Goal: Task Accomplishment & Management: Complete application form

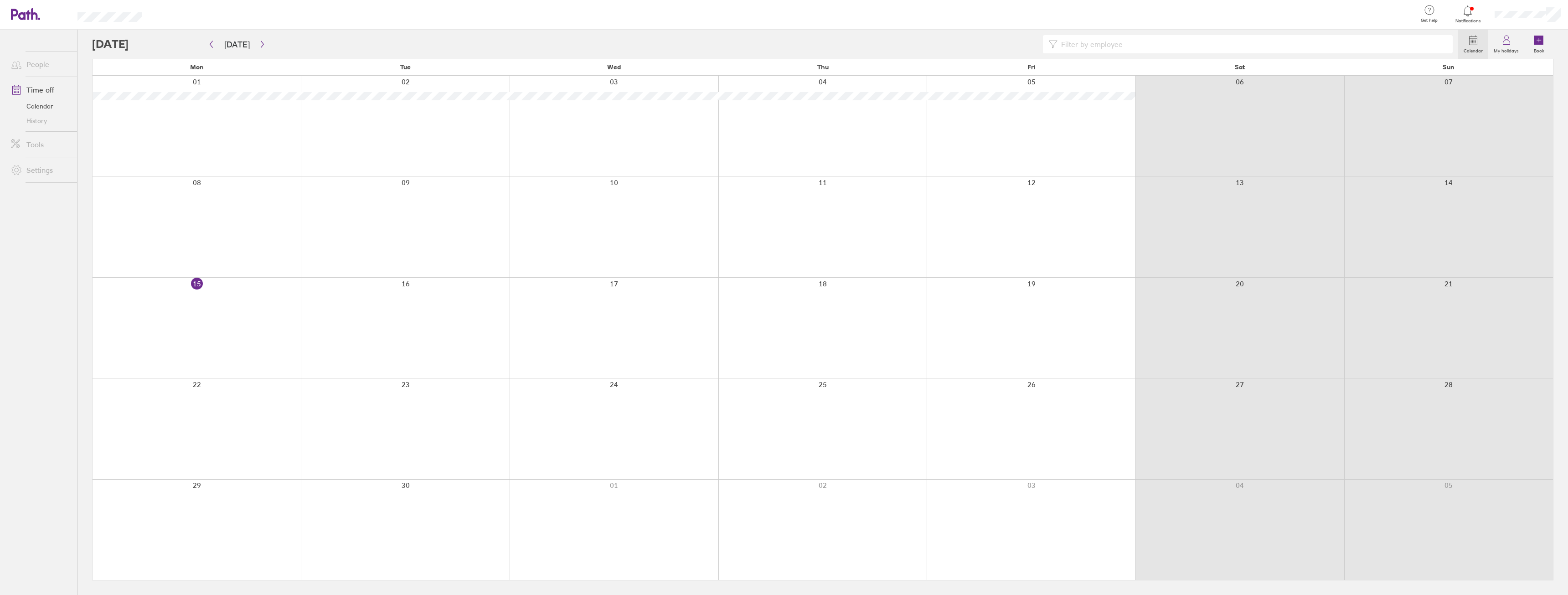
click at [34, 103] on link "Calendar" at bounding box center [40, 106] width 73 height 14
click at [1506, 44] on icon at bounding box center [1506, 40] width 11 height 11
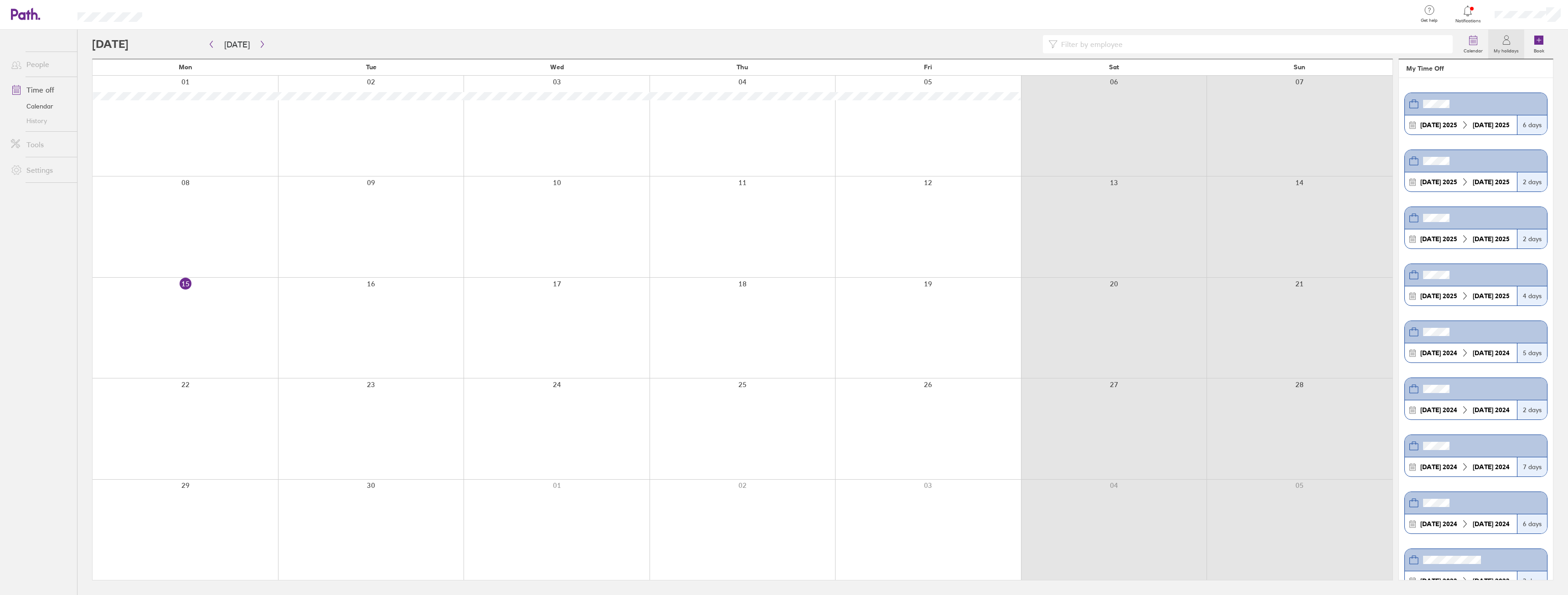
click at [39, 109] on link "Calendar" at bounding box center [40, 106] width 73 height 14
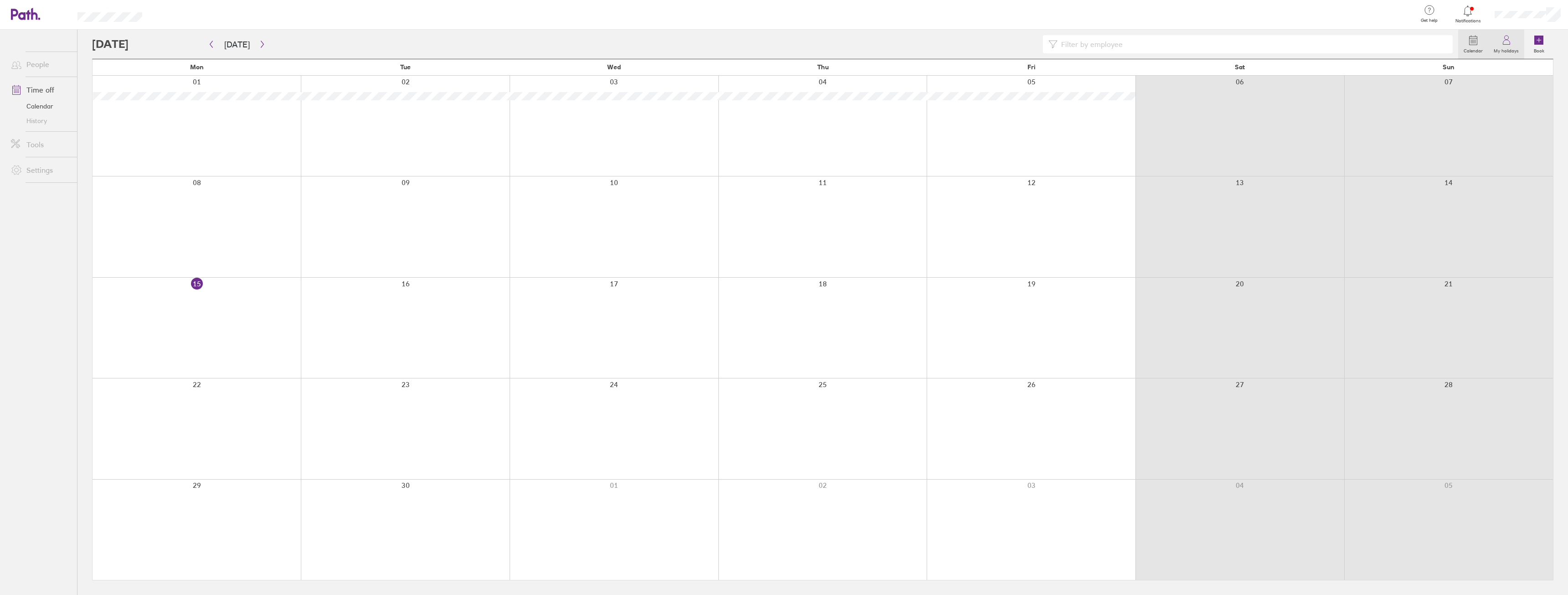
click at [1504, 54] on link "My holidays" at bounding box center [1506, 44] width 36 height 29
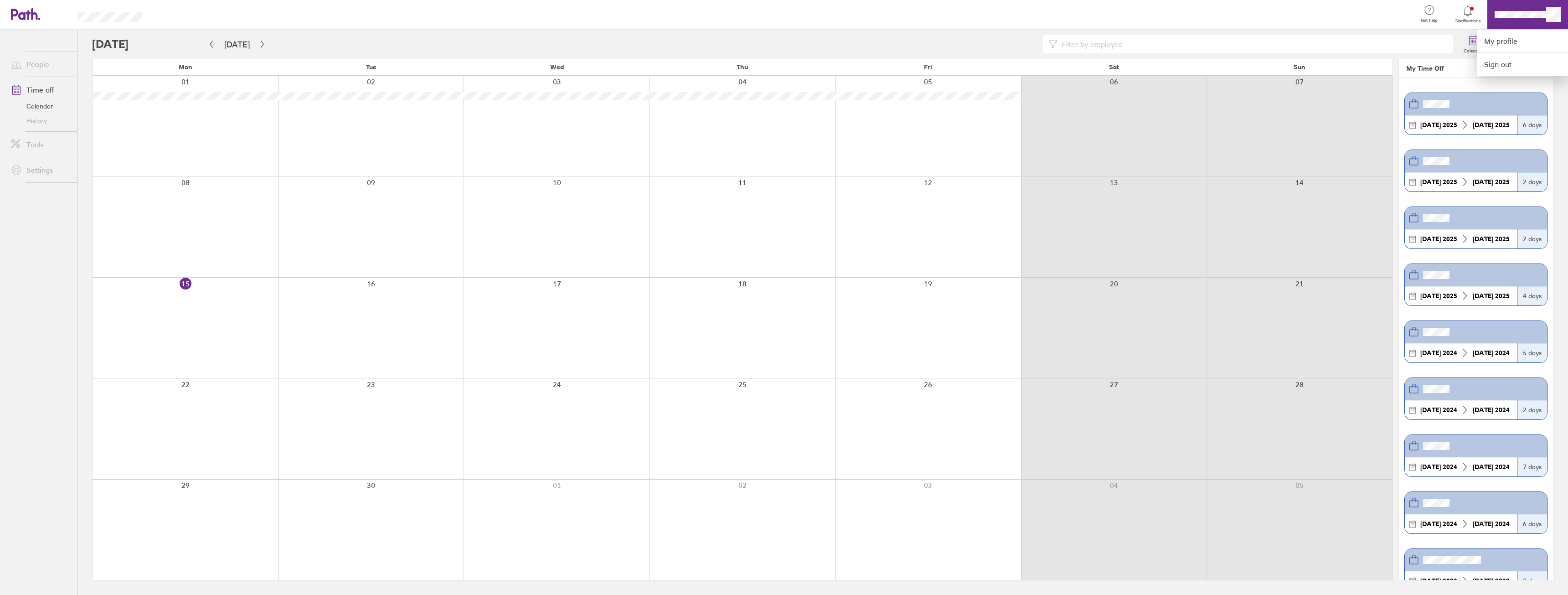
click at [28, 284] on div at bounding box center [784, 298] width 1568 height 595
click at [259, 49] on button "button" at bounding box center [262, 44] width 11 height 15
click at [1508, 43] on link "My profile" at bounding box center [1522, 41] width 91 height 23
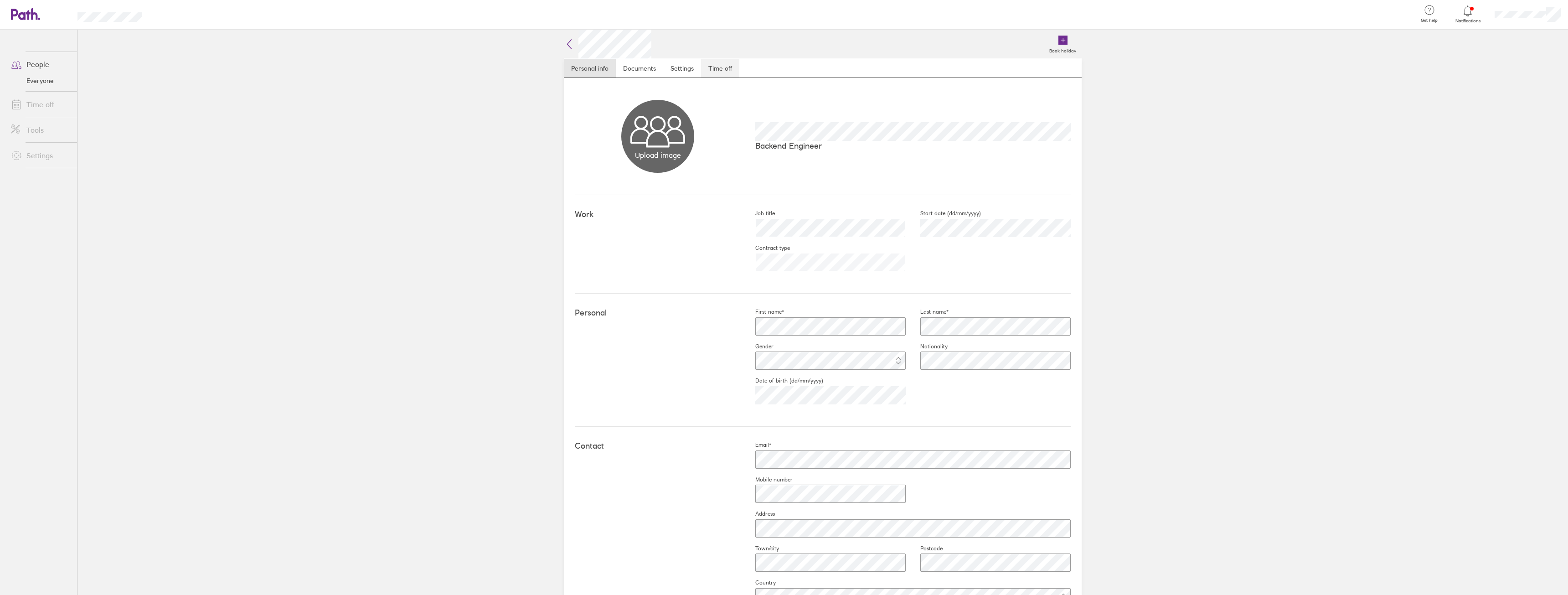
click at [720, 70] on link "Time off" at bounding box center [720, 68] width 38 height 18
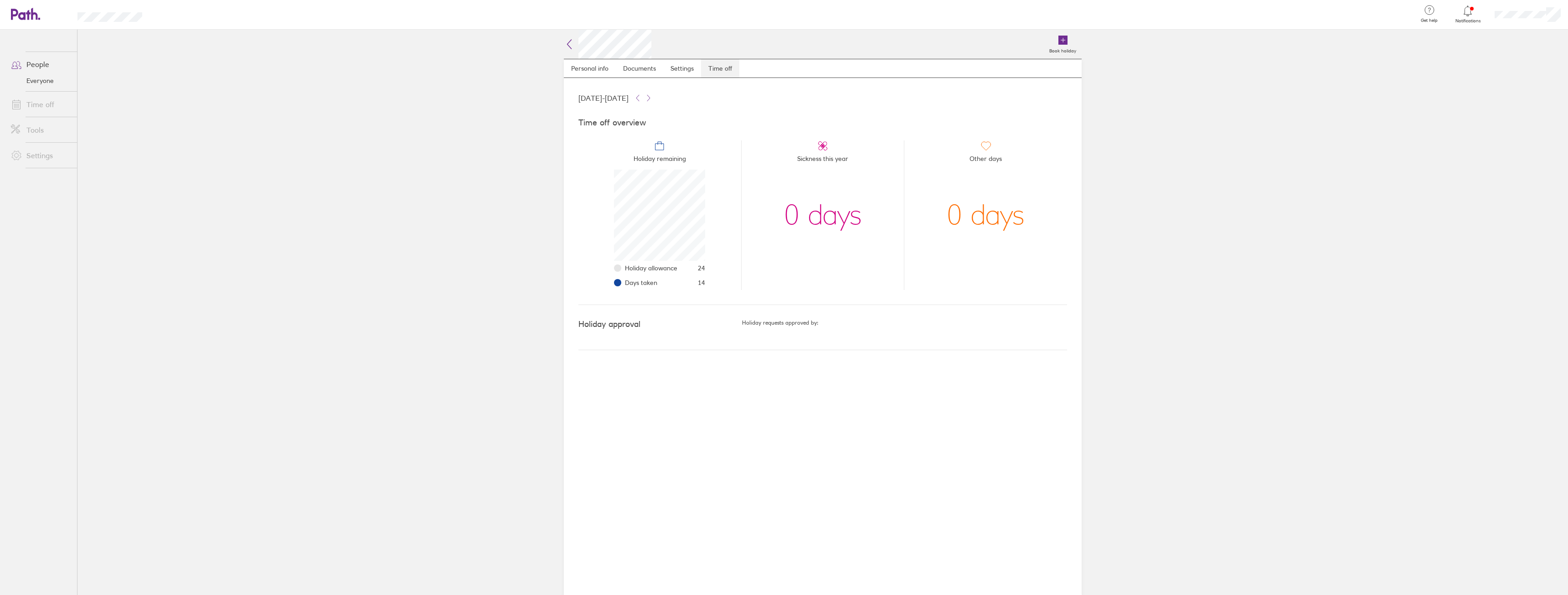
scroll to position [91, 91]
click at [414, 216] on main "Book holiday Personal info Documents Settings Time off [DATE] - [DATE] Time off…" at bounding box center [822, 312] width 1490 height 565
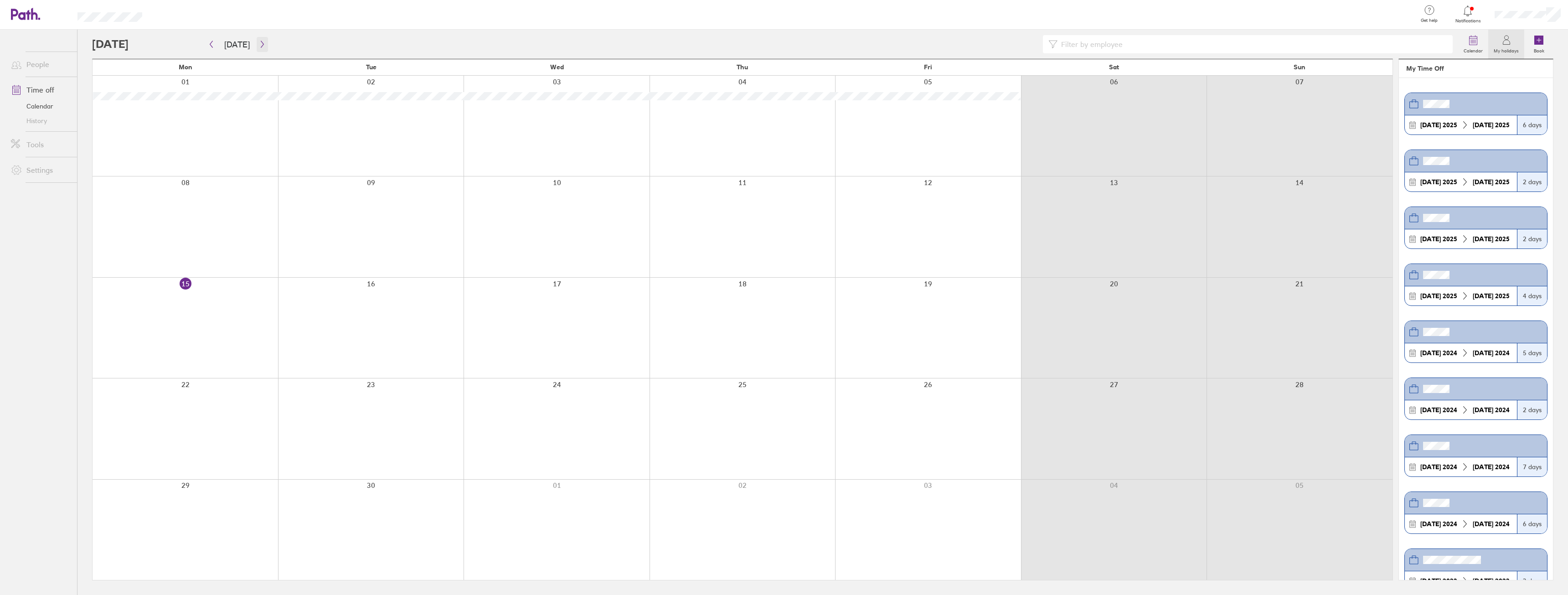
click at [259, 42] on icon "button" at bounding box center [262, 44] width 7 height 7
click at [261, 43] on icon "button" at bounding box center [262, 44] width 7 height 7
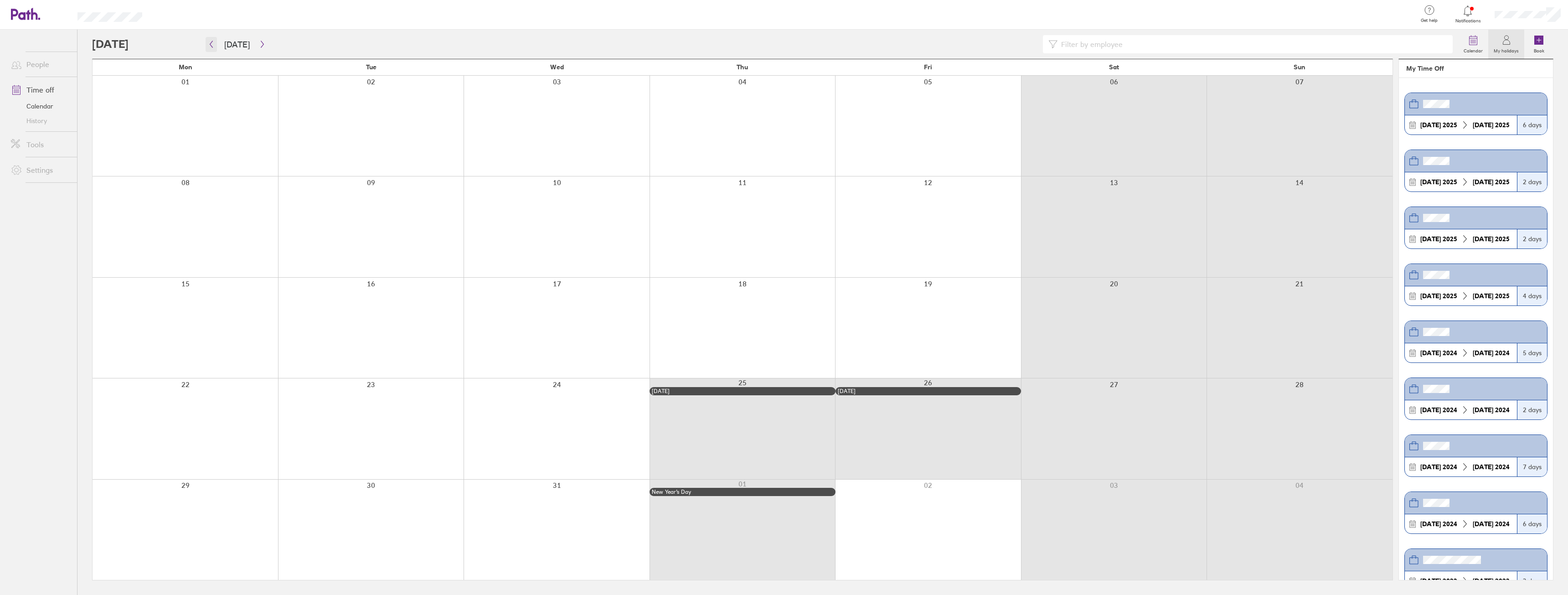
click at [209, 48] on button "button" at bounding box center [211, 44] width 11 height 15
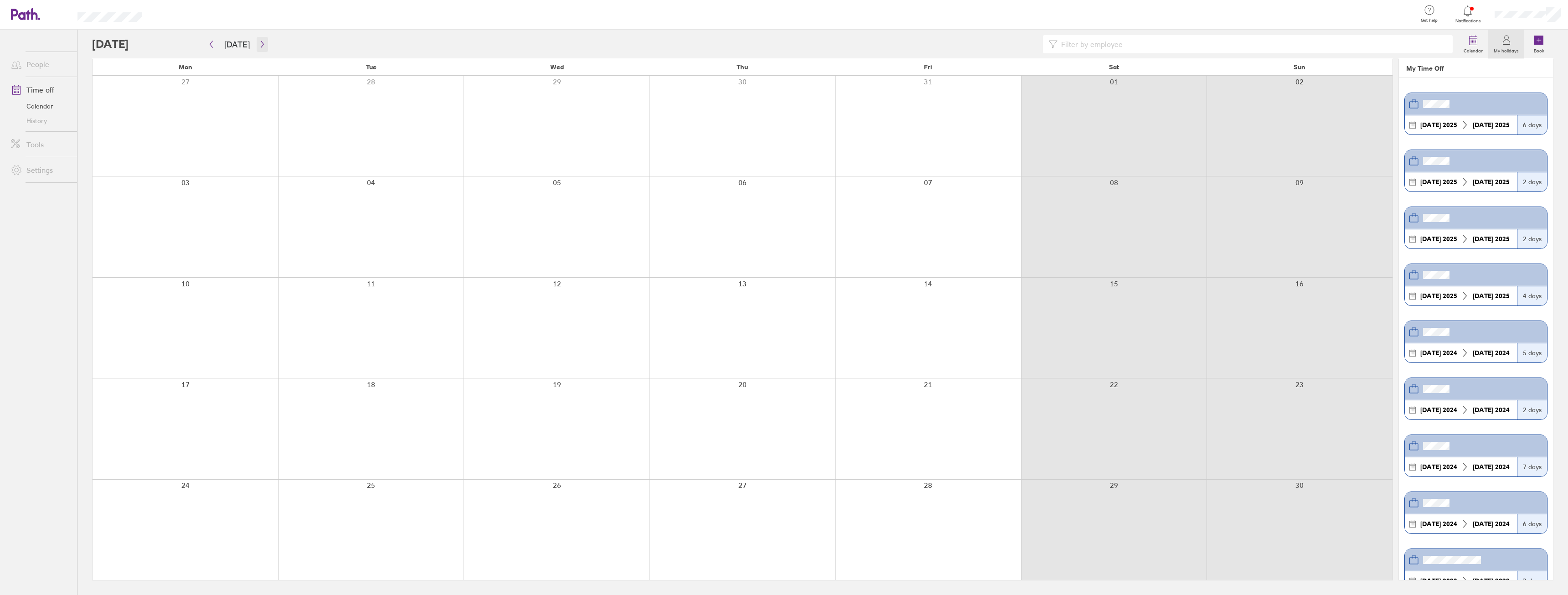
click at [257, 48] on button "button" at bounding box center [262, 44] width 11 height 15
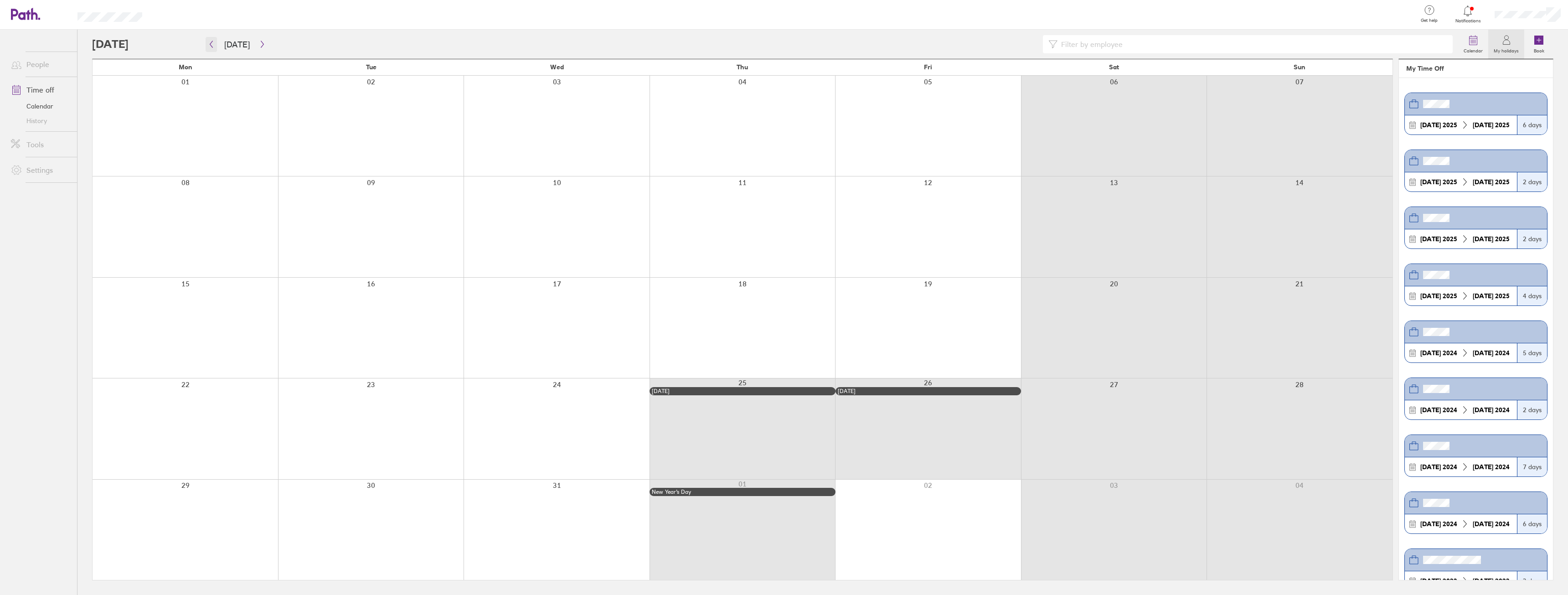
click at [209, 43] on icon "button" at bounding box center [211, 44] width 7 height 7
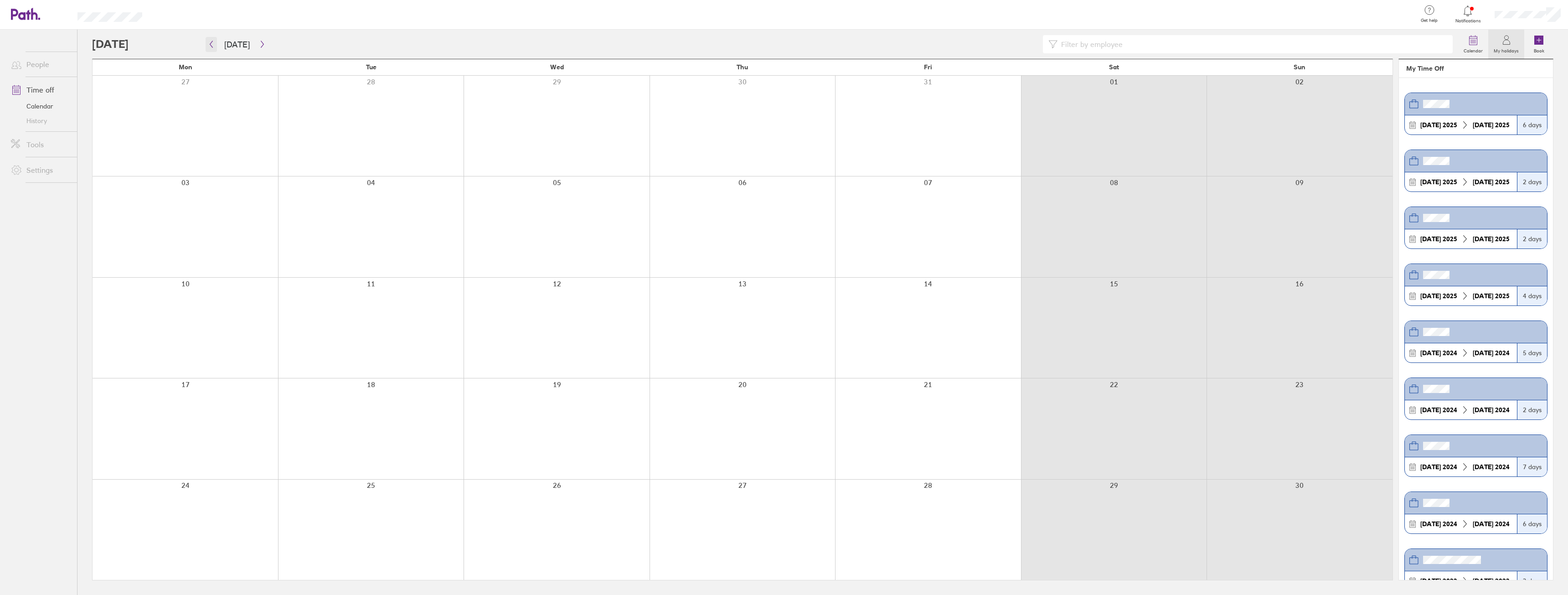
click at [211, 46] on icon "button" at bounding box center [211, 44] width 3 height 7
click at [210, 48] on button "button" at bounding box center [211, 44] width 11 height 15
click at [262, 43] on icon "button" at bounding box center [262, 44] width 7 height 7
click at [260, 41] on icon "button" at bounding box center [262, 44] width 7 height 7
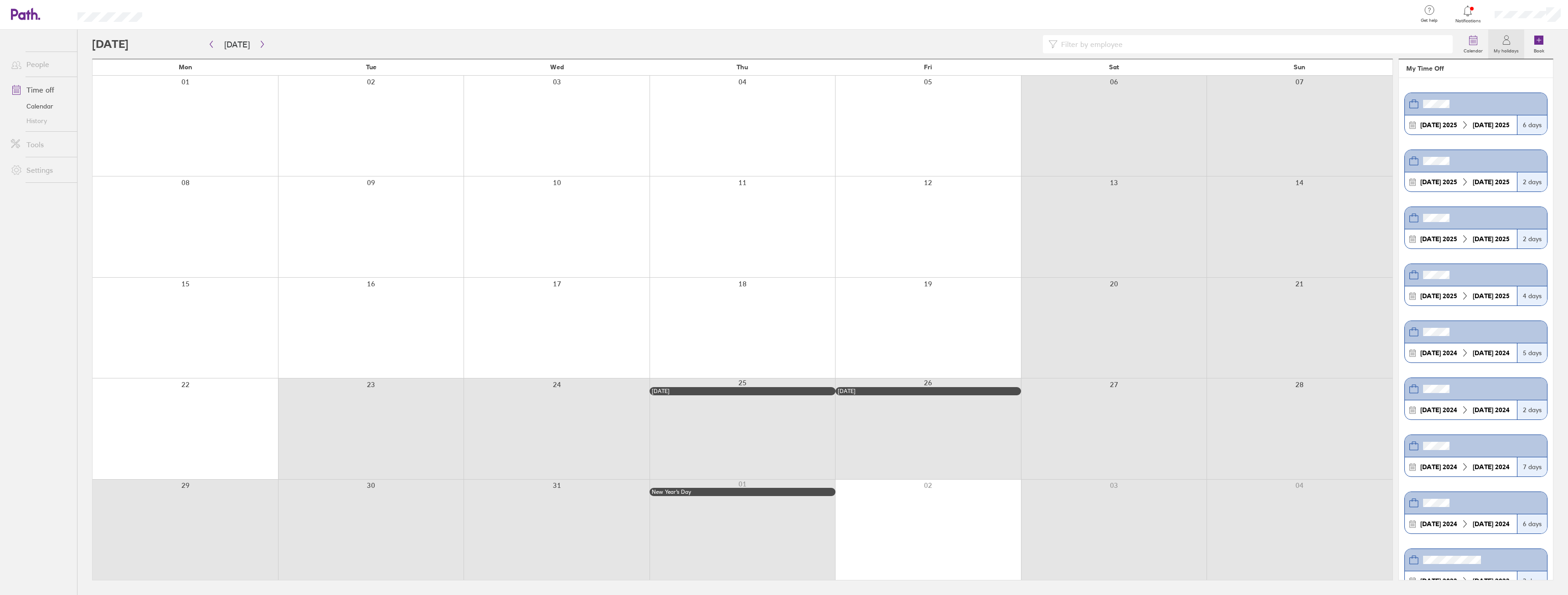
drag, startPoint x: 351, startPoint y: 424, endPoint x: 571, endPoint y: 507, distance: 235.1
click at [571, 507] on div "Mon Tue Wed Thu Fri Sat Sun 01 02 03 04 05 06 07 08 09 10 11 12 13 14 15 16 17 …" at bounding box center [742, 319] width 1301 height 522
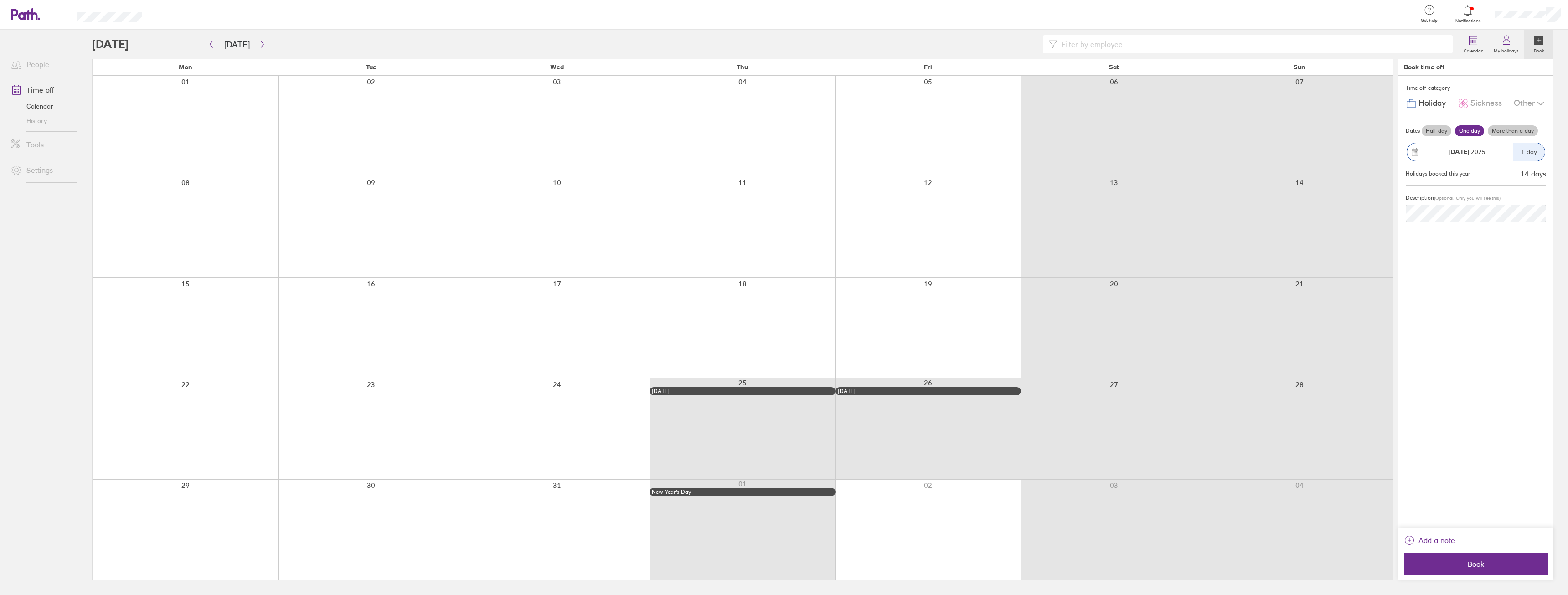
click at [1501, 130] on label "More than a day" at bounding box center [1513, 130] width 50 height 11
click at [0, 0] on input "More than a day" at bounding box center [0, 0] width 0 height 0
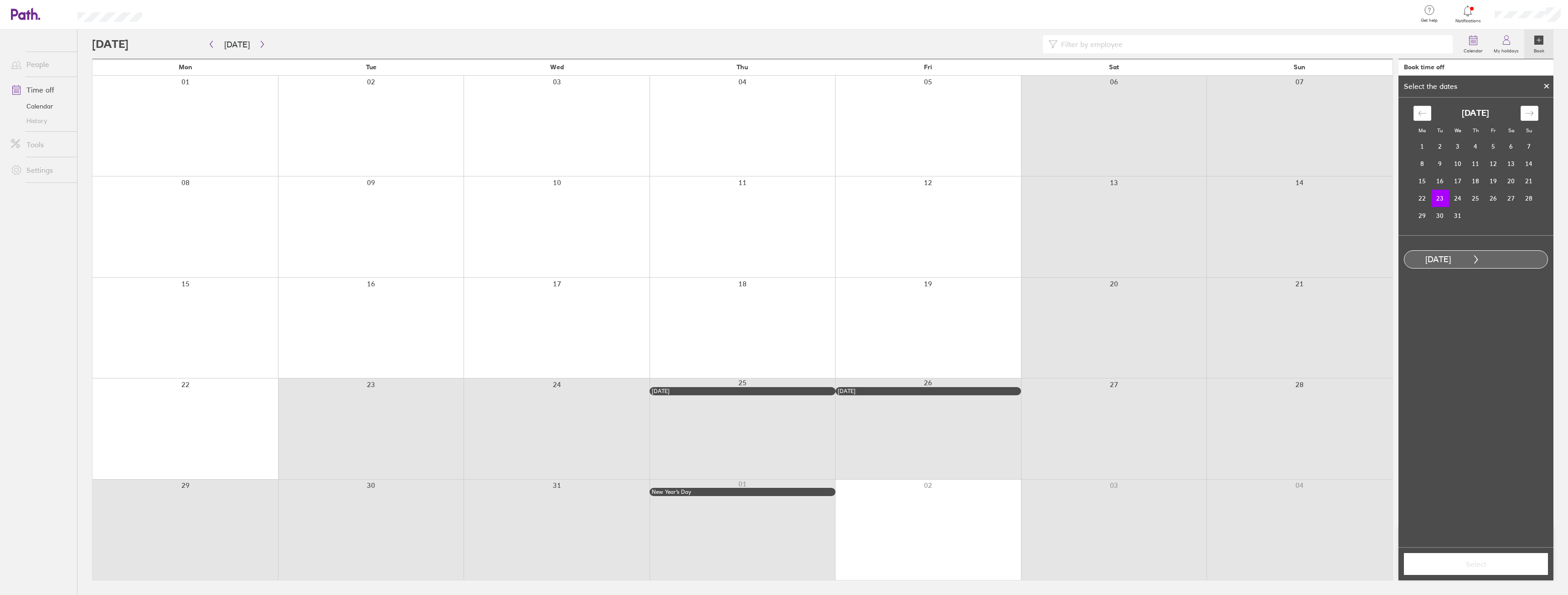
drag, startPoint x: 358, startPoint y: 413, endPoint x: 545, endPoint y: 515, distance: 213.0
click at [545, 515] on div "Mon Tue Wed Thu Fri Sat Sun 01 02 03 04 05 06 07 08 09 10 11 12 13 14 15 16 17 …" at bounding box center [742, 319] width 1301 height 522
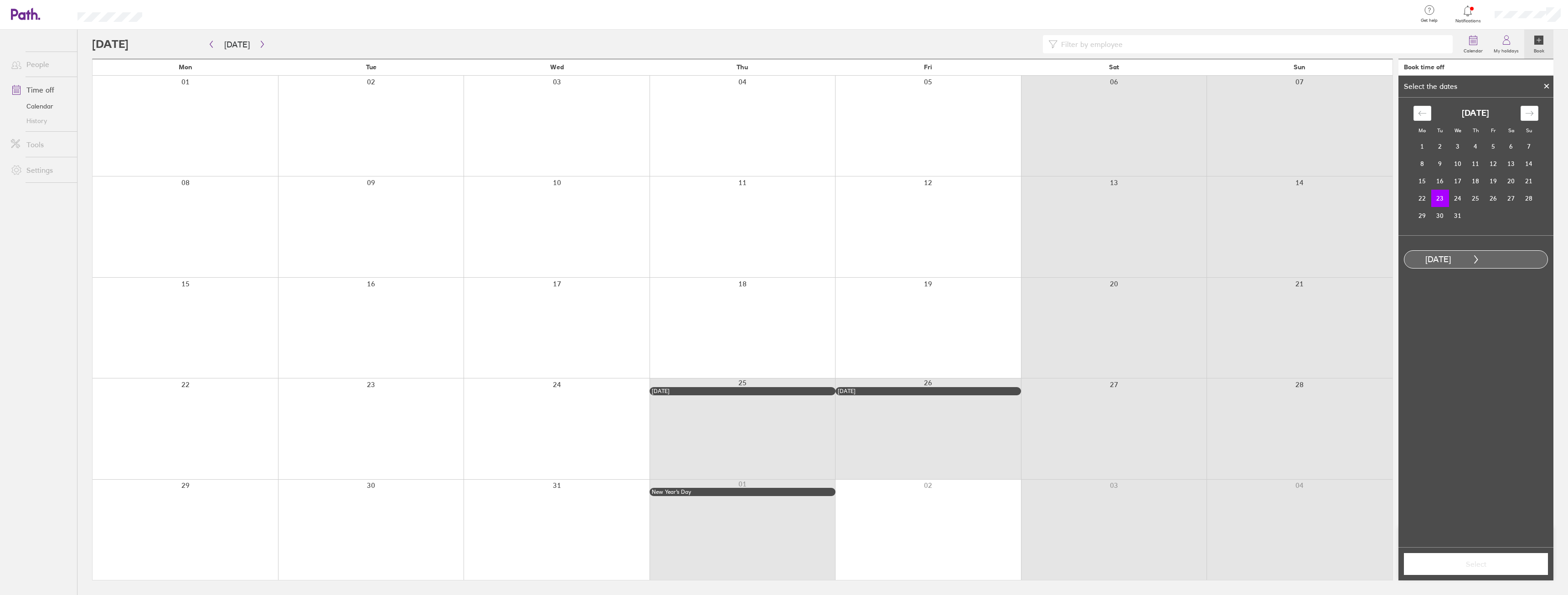
click at [1468, 257] on div "[DATE]" at bounding box center [1438, 259] width 67 height 10
click at [1427, 257] on div "[DATE]" at bounding box center [1438, 259] width 67 height 10
click at [1459, 217] on td "31" at bounding box center [1458, 215] width 18 height 17
click at [1468, 564] on span "Select" at bounding box center [1475, 564] width 131 height 8
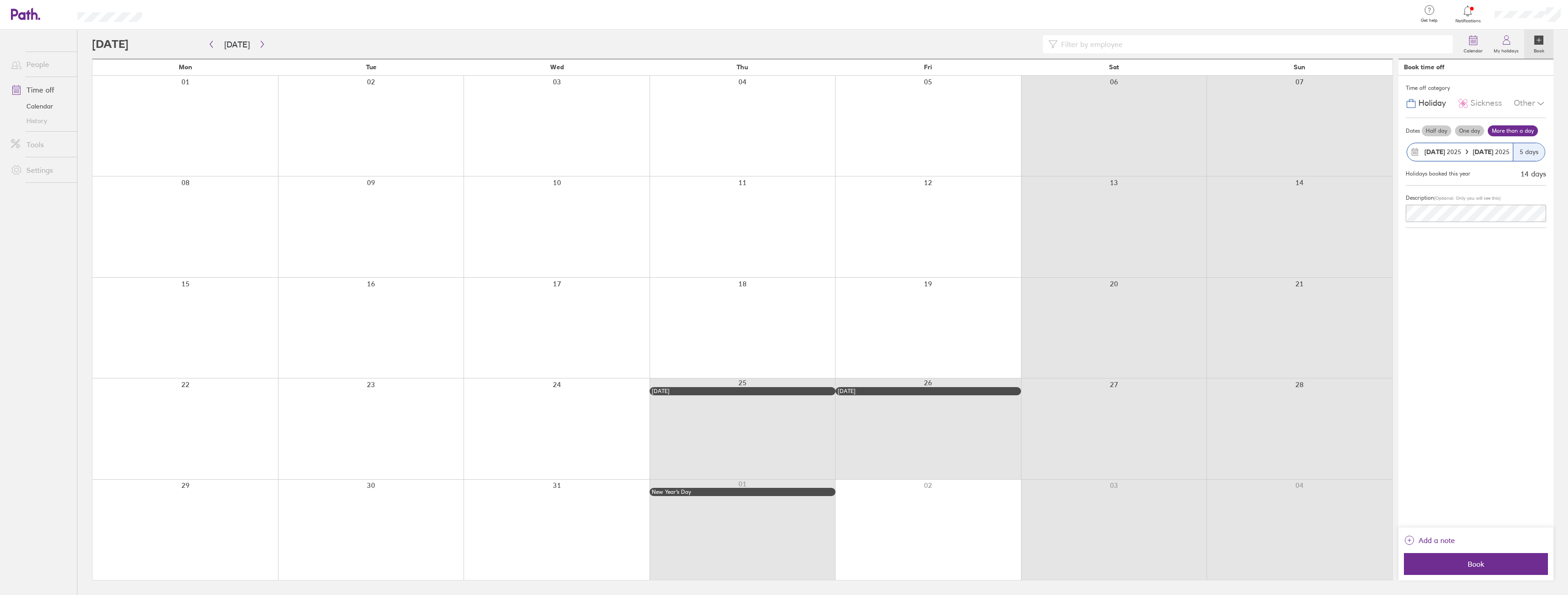
click at [1482, 153] on strong "[DATE]" at bounding box center [1484, 151] width 22 height 8
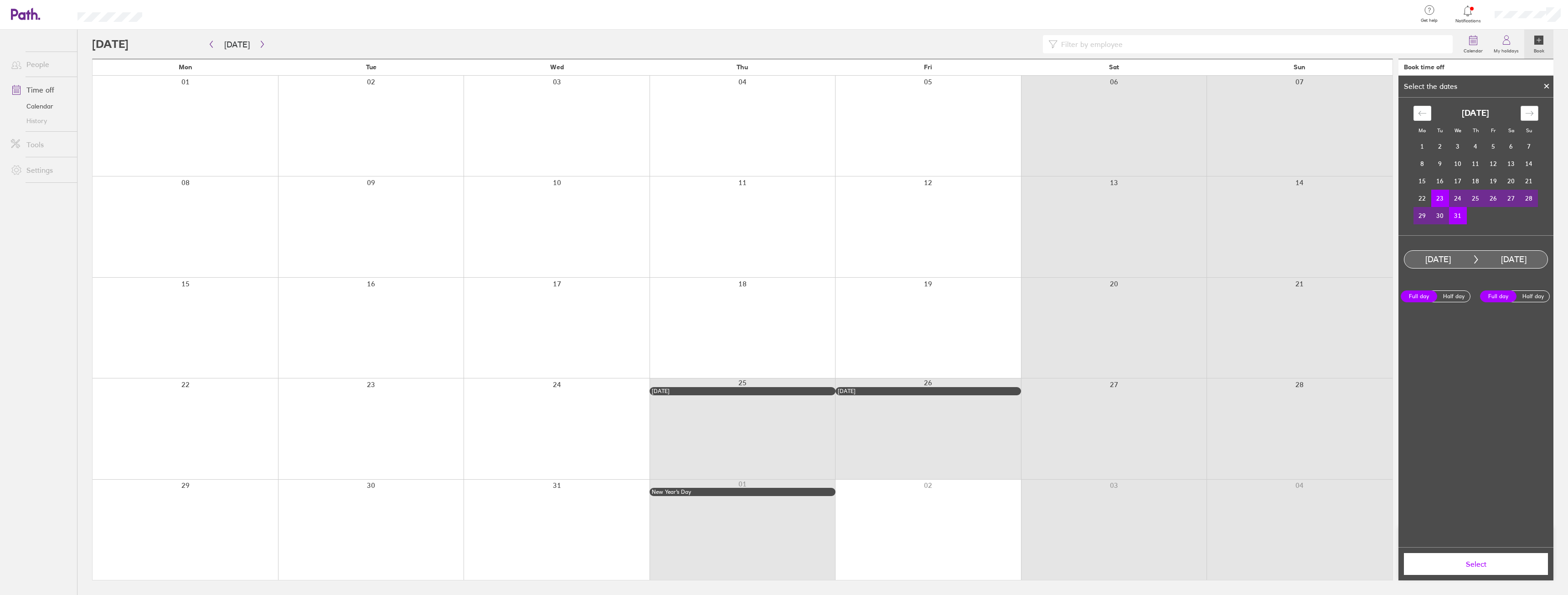
click at [1538, 115] on div "Move forward to switch to the next month." at bounding box center [1530, 113] width 18 height 15
click at [1490, 148] on td "2" at bounding box center [1493, 146] width 18 height 17
click at [1426, 116] on icon "Move backward to switch to the previous month." at bounding box center [1423, 113] width 9 height 9
click at [1443, 202] on td "23" at bounding box center [1440, 198] width 18 height 17
click at [1534, 112] on icon "Move forward to switch to the next month." at bounding box center [1530, 113] width 9 height 9
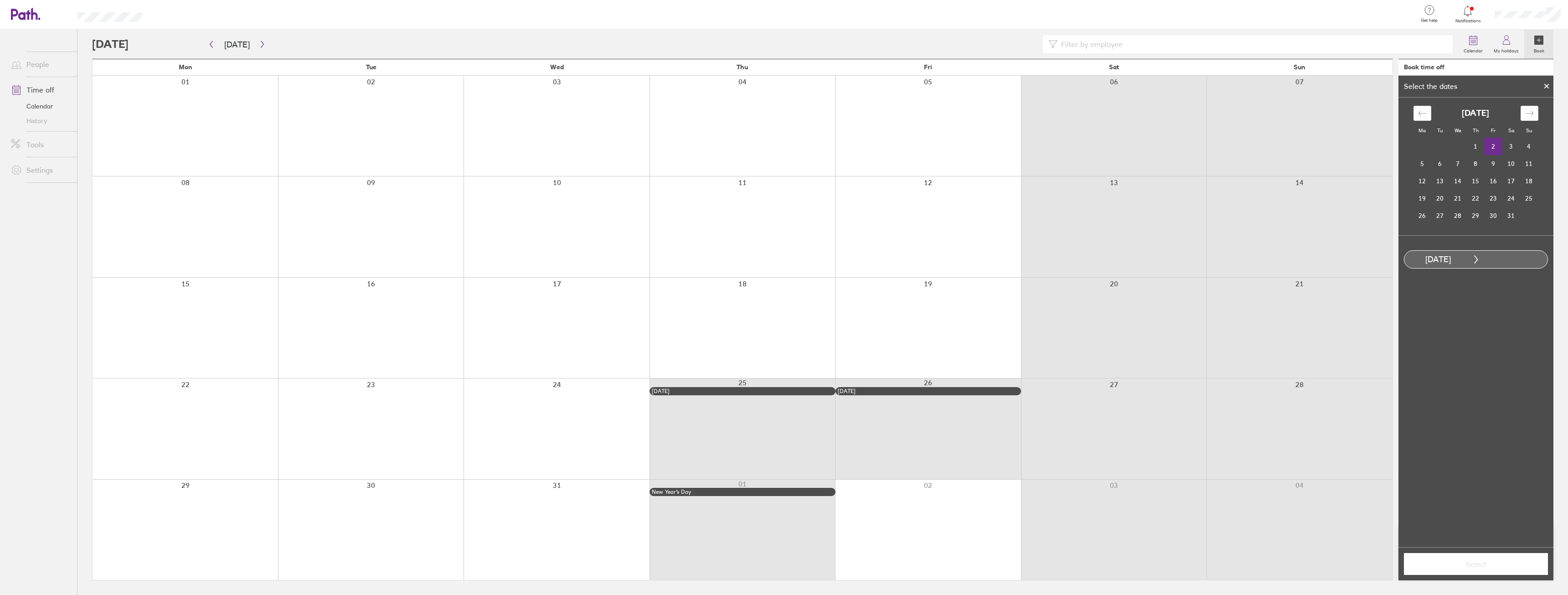
click at [1492, 146] on td "2" at bounding box center [1493, 146] width 18 height 17
click at [1462, 562] on span "Select" at bounding box center [1475, 564] width 131 height 8
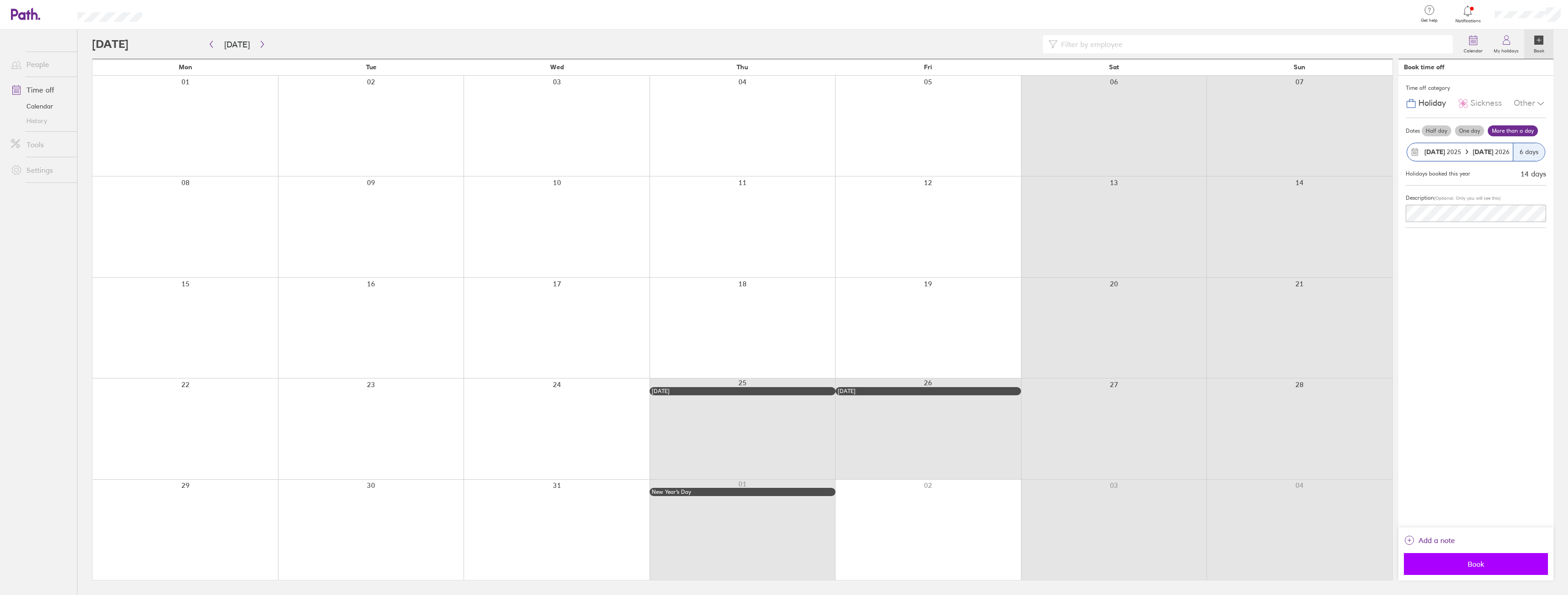
click at [1444, 566] on span "Book" at bounding box center [1475, 564] width 131 height 8
